Goal: Find specific page/section: Find specific page/section

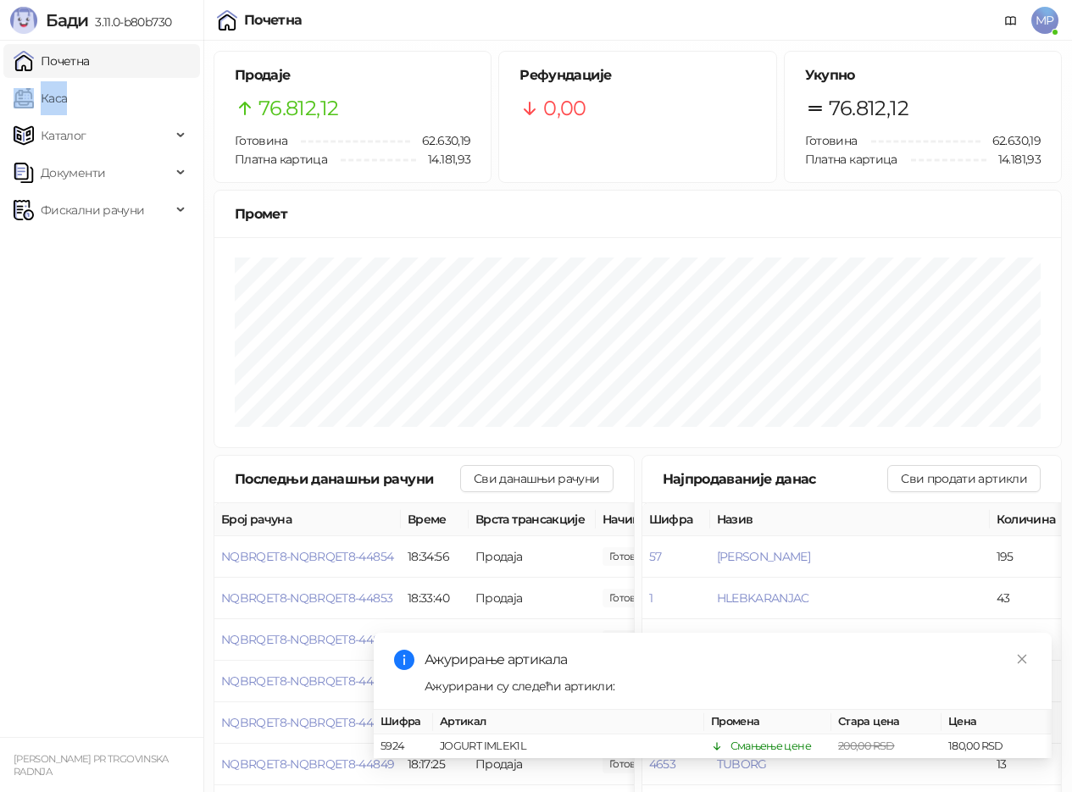
click at [67, 87] on link "Каса" at bounding box center [40, 98] width 53 height 34
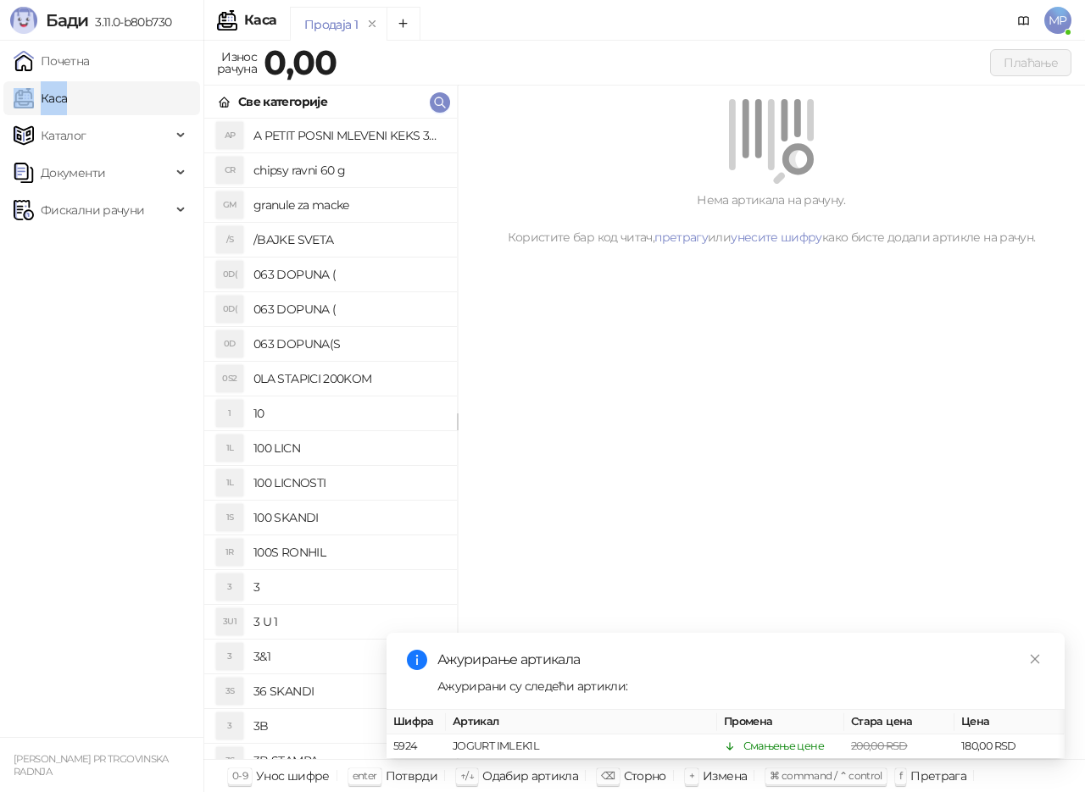
drag, startPoint x: 139, startPoint y: 63, endPoint x: 504, endPoint y: 763, distance: 790.2
click at [90, 63] on link "Почетна" at bounding box center [52, 61] width 76 height 34
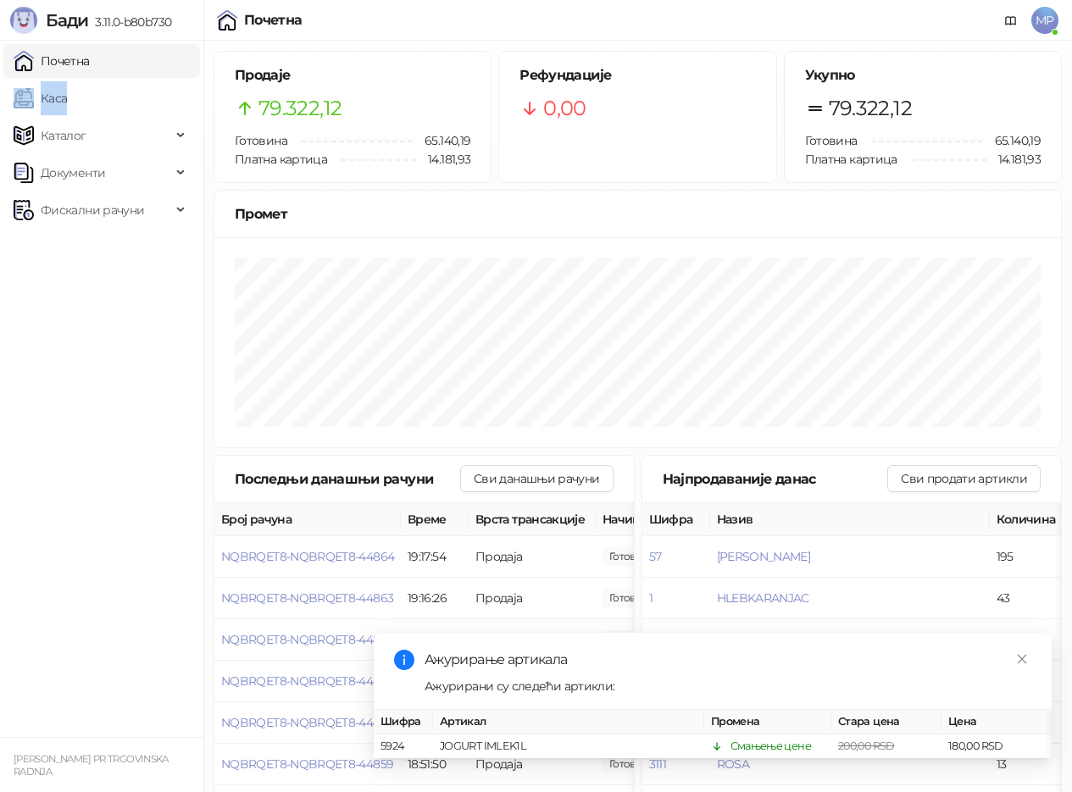
drag, startPoint x: 83, startPoint y: 96, endPoint x: 115, endPoint y: 56, distance: 51.2
click at [67, 96] on link "Каса" at bounding box center [40, 98] width 53 height 34
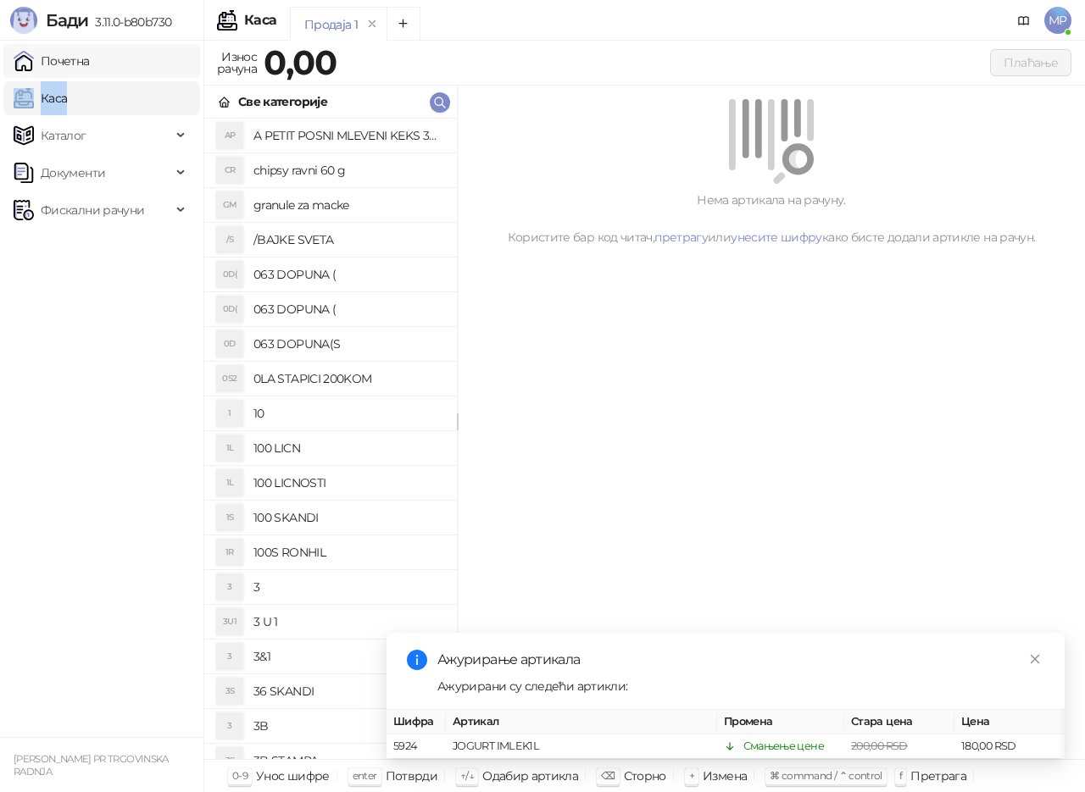
click at [90, 62] on link "Почетна" at bounding box center [52, 61] width 76 height 34
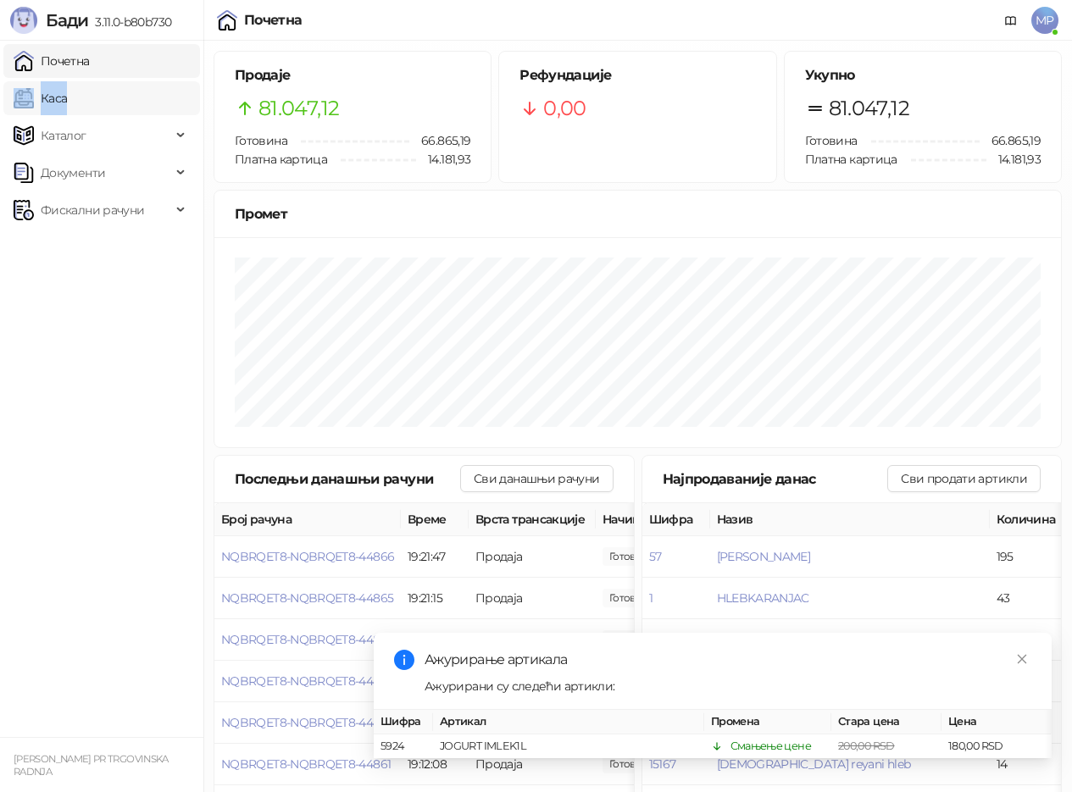
click at [67, 103] on link "Каса" at bounding box center [40, 98] width 53 height 34
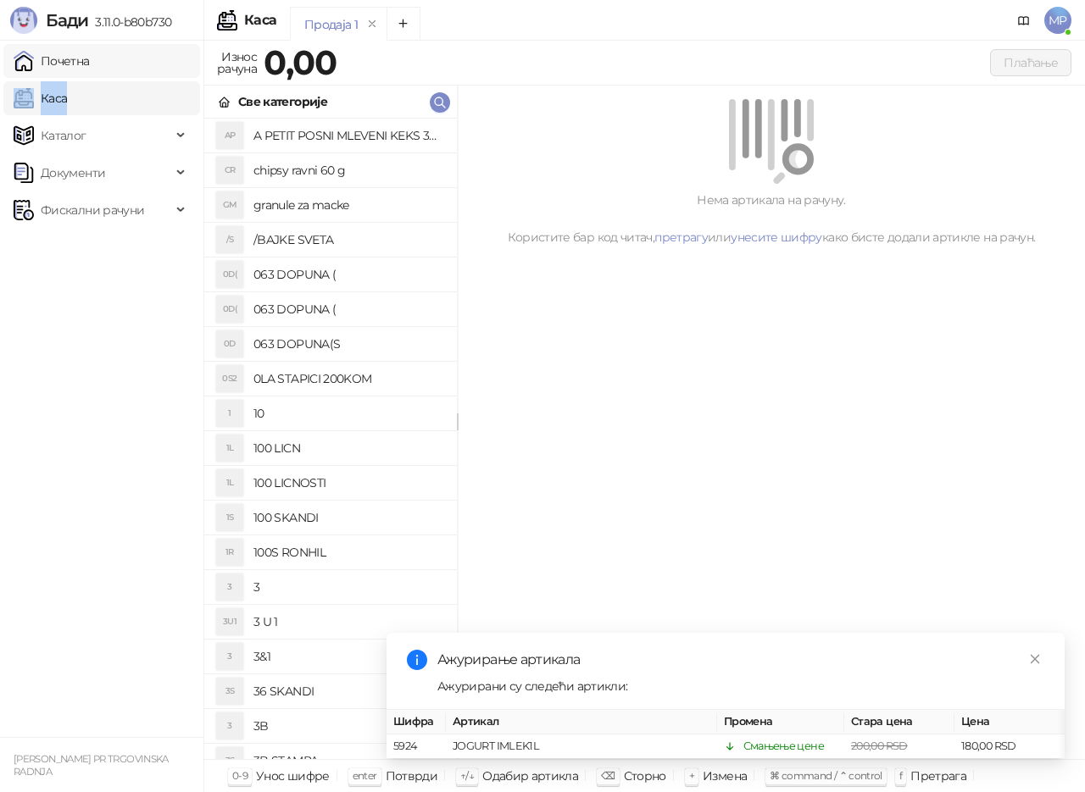
click at [90, 57] on link "Почетна" at bounding box center [52, 61] width 76 height 34
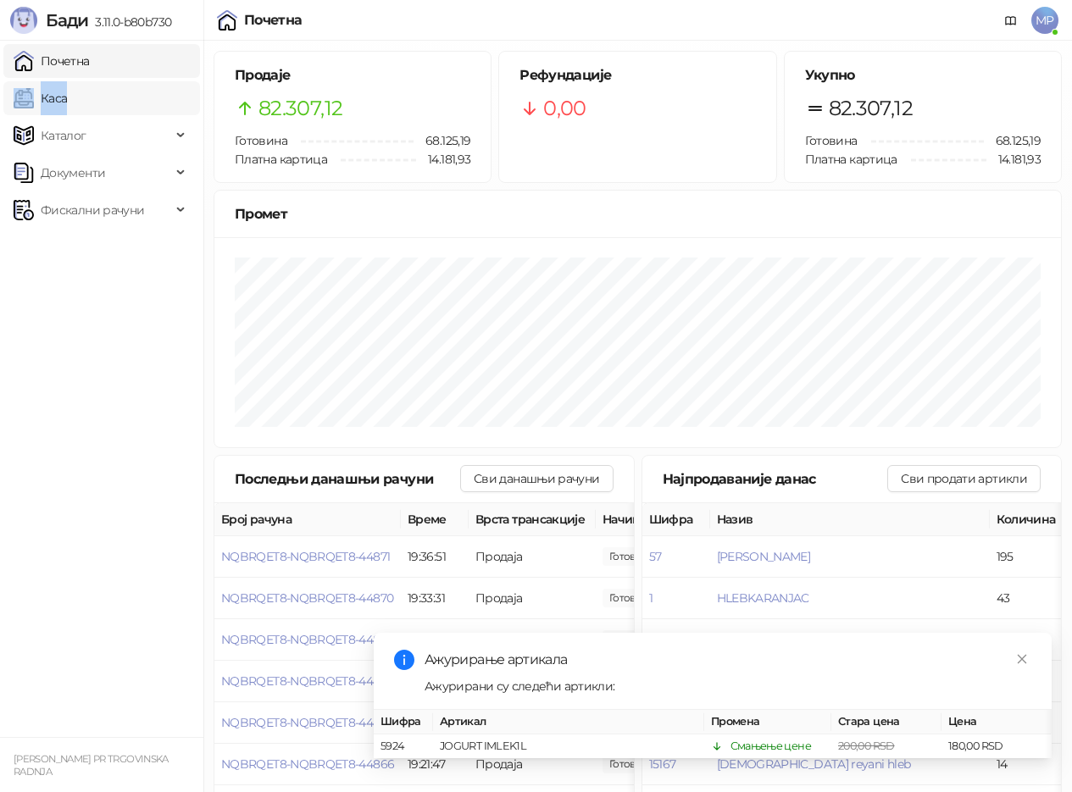
click at [67, 103] on link "Каса" at bounding box center [40, 98] width 53 height 34
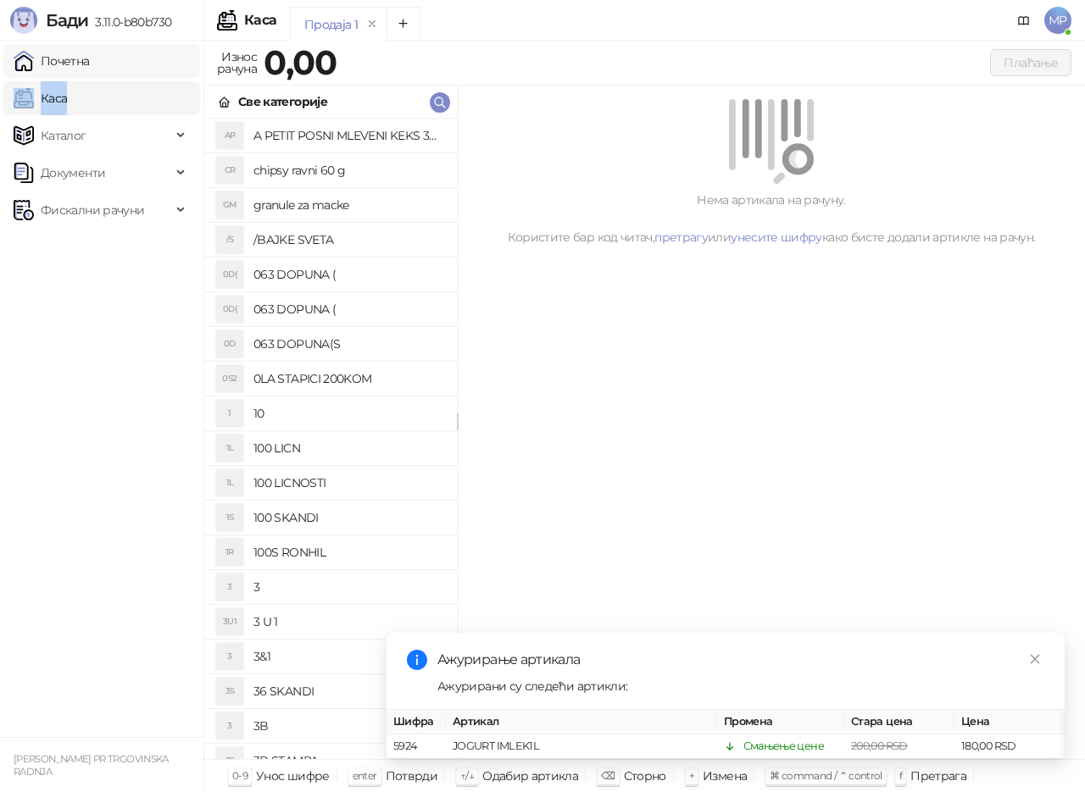
click at [90, 55] on link "Почетна" at bounding box center [52, 61] width 76 height 34
